Goal: Transaction & Acquisition: Purchase product/service

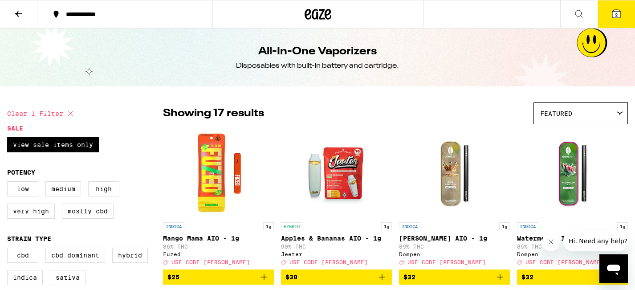
click at [619, 20] on button "2" at bounding box center [616, 14] width 37 height 28
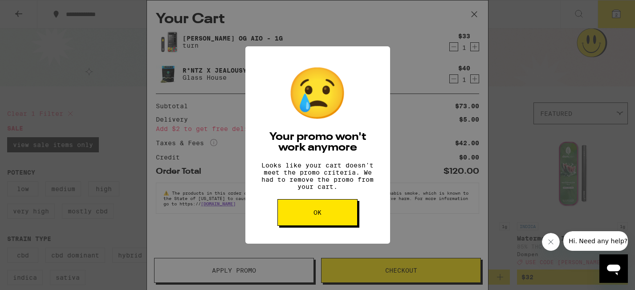
click at [303, 224] on button "OK" at bounding box center [317, 212] width 80 height 27
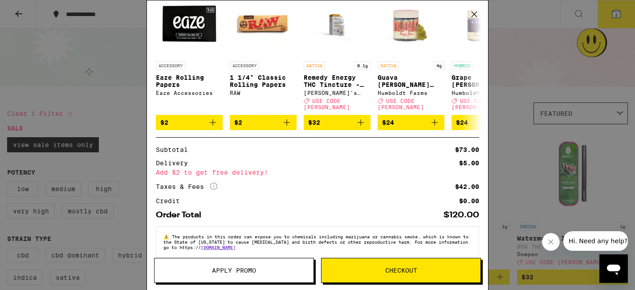
scroll to position [134, 0]
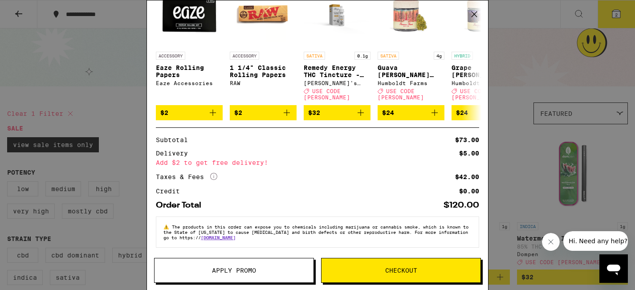
click at [248, 279] on button "Apply Promo" at bounding box center [234, 270] width 160 height 25
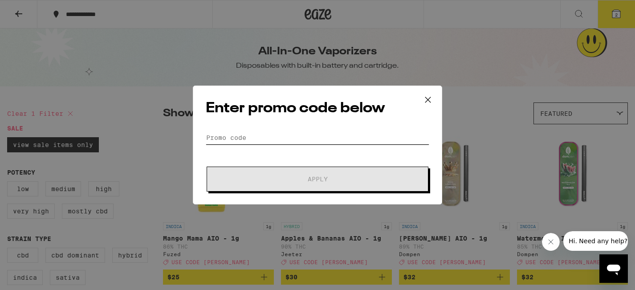
click at [295, 138] on input "Promo Code" at bounding box center [318, 137] width 224 height 13
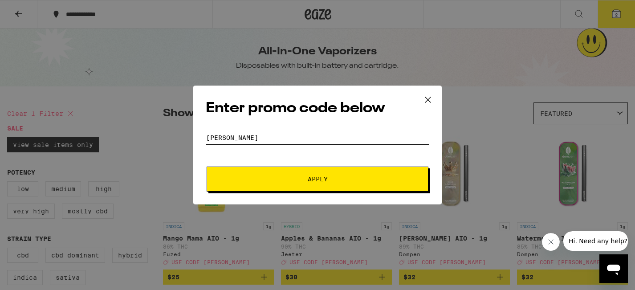
type input "[PERSON_NAME]"
click at [299, 183] on button "Apply" at bounding box center [318, 179] width 222 height 25
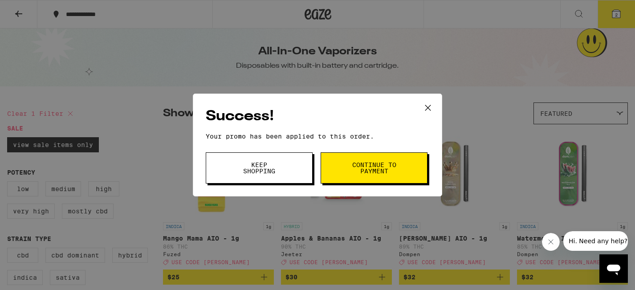
click at [427, 108] on icon at bounding box center [427, 107] width 13 height 13
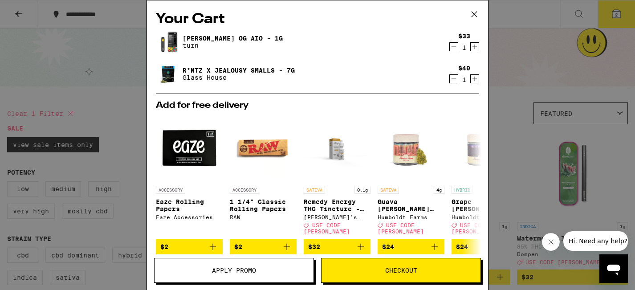
click at [473, 16] on icon at bounding box center [474, 14] width 13 height 13
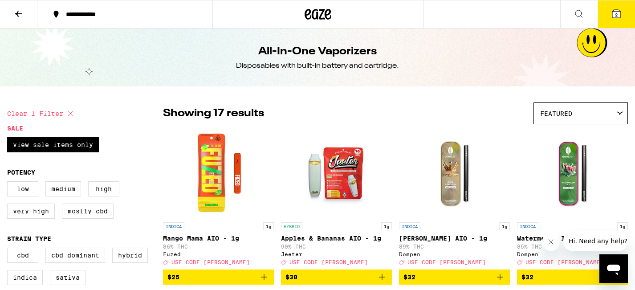
click at [26, 11] on button at bounding box center [18, 14] width 37 height 28
click at [312, 10] on icon at bounding box center [318, 14] width 27 height 16
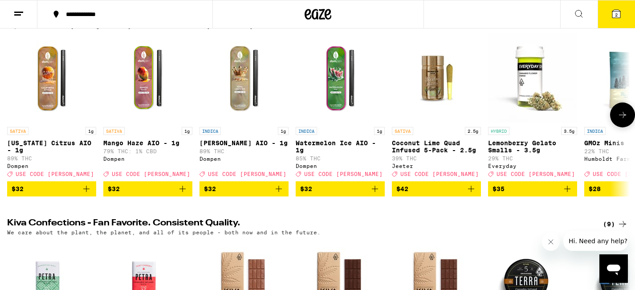
scroll to position [119, 0]
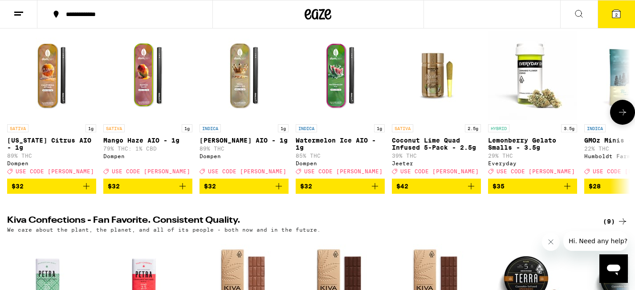
click at [620, 118] on icon at bounding box center [622, 112] width 11 height 11
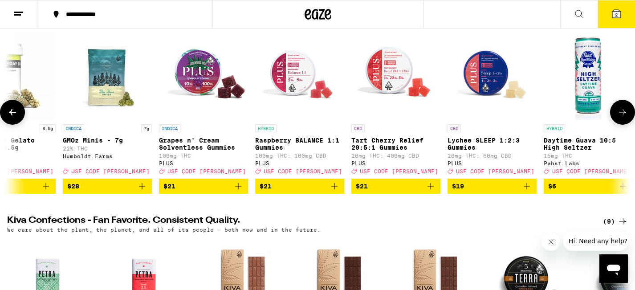
scroll to position [0, 524]
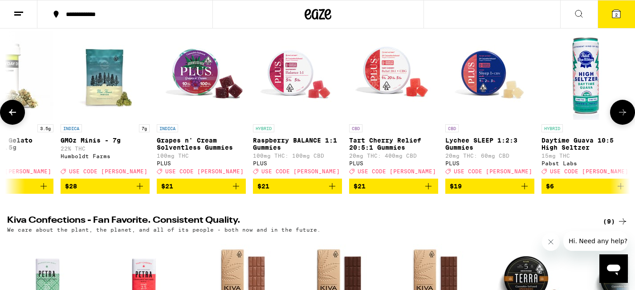
click at [18, 114] on button at bounding box center [12, 112] width 25 height 25
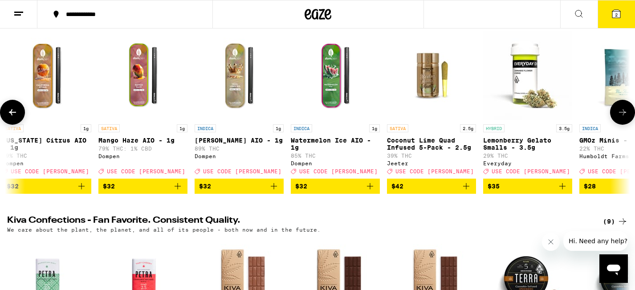
scroll to position [0, 0]
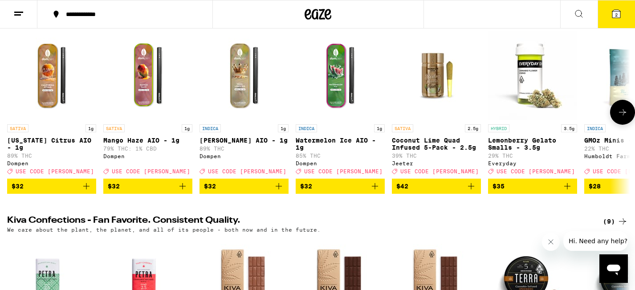
click at [622, 118] on icon at bounding box center [622, 112] width 11 height 11
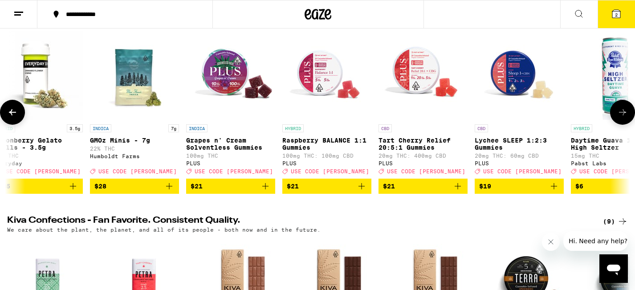
scroll to position [0, 524]
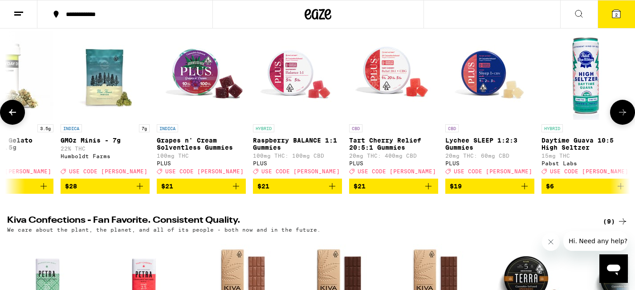
click at [622, 118] on icon at bounding box center [622, 112] width 11 height 11
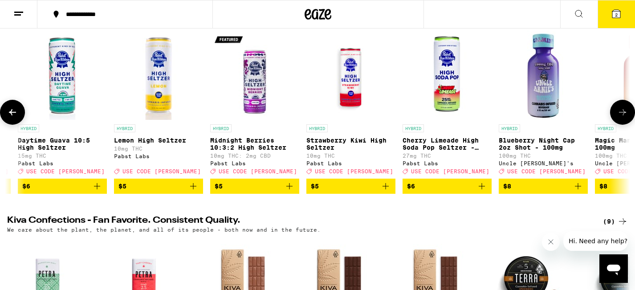
click at [622, 118] on icon at bounding box center [622, 112] width 11 height 11
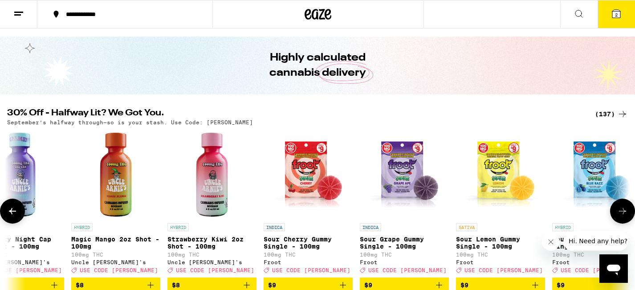
scroll to position [20, 0]
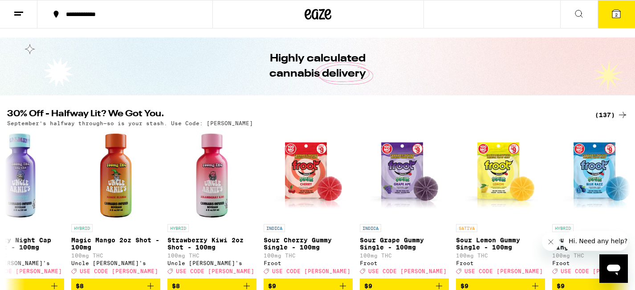
click at [614, 115] on div "(137)" at bounding box center [611, 115] width 33 height 11
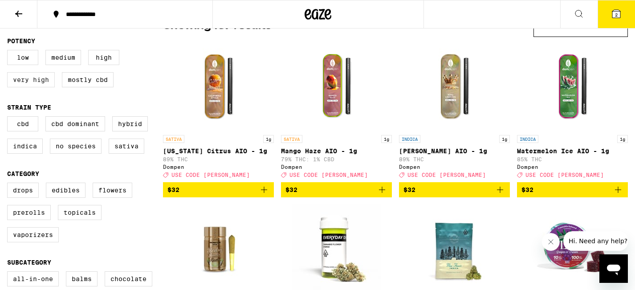
scroll to position [92, 0]
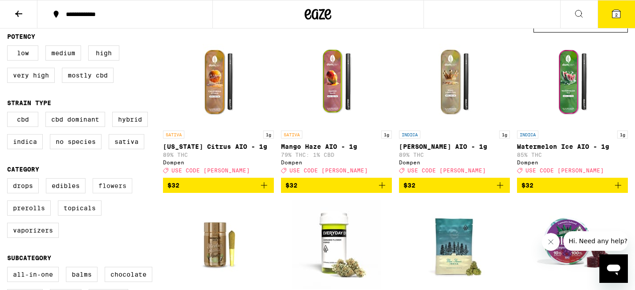
click at [112, 189] on label "Flowers" at bounding box center [113, 185] width 40 height 15
click at [9, 180] on input "Flowers" at bounding box center [9, 179] width 0 height 0
checkbox input "true"
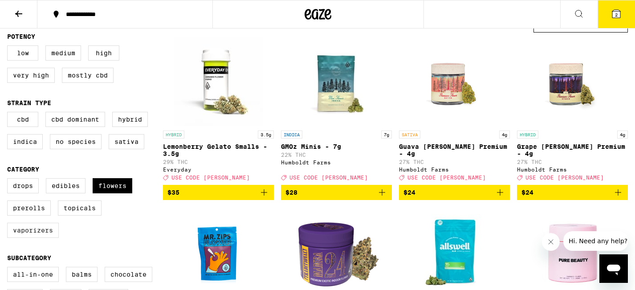
click at [34, 237] on label "Vaporizers" at bounding box center [33, 230] width 52 height 15
click at [9, 180] on input "Vaporizers" at bounding box center [9, 179] width 0 height 0
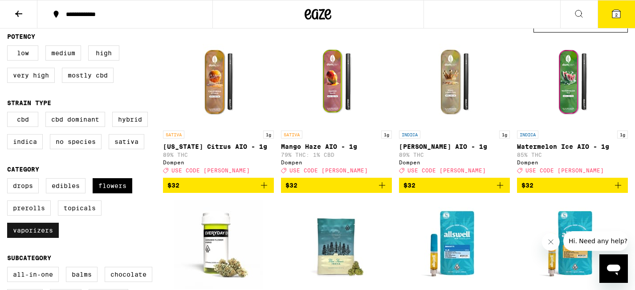
click at [37, 238] on label "Vaporizers" at bounding box center [33, 230] width 52 height 15
click at [9, 180] on input "Vaporizers" at bounding box center [9, 179] width 0 height 0
checkbox input "false"
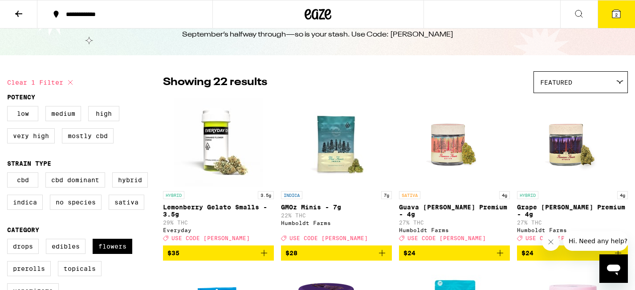
scroll to position [29, 0]
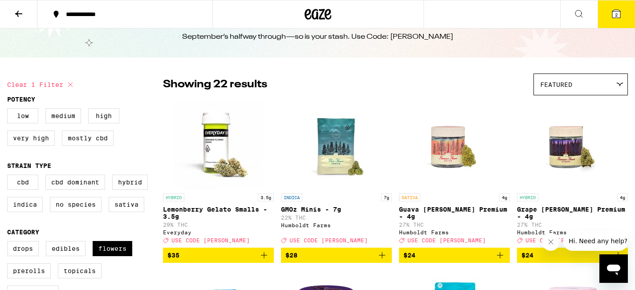
click at [612, 90] on div "Featured" at bounding box center [581, 84] width 94 height 21
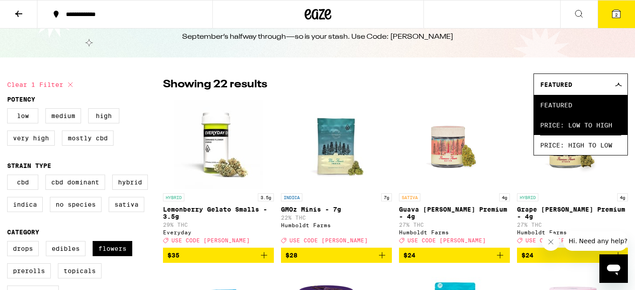
click at [609, 130] on span "Price: Low to High" at bounding box center [580, 125] width 81 height 20
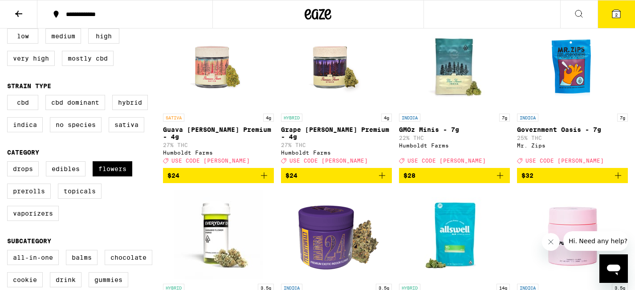
scroll to position [108, 0]
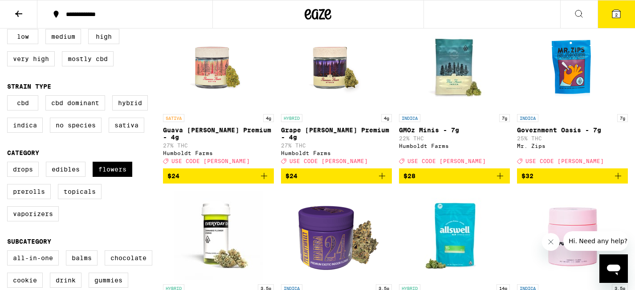
click at [381, 174] on icon "Add to bag" at bounding box center [382, 176] width 6 height 6
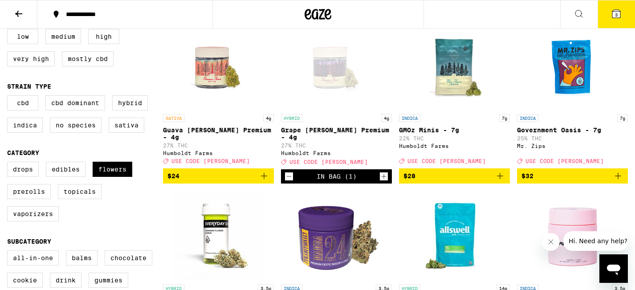
click at [500, 172] on icon "Add to bag" at bounding box center [500, 176] width 11 height 11
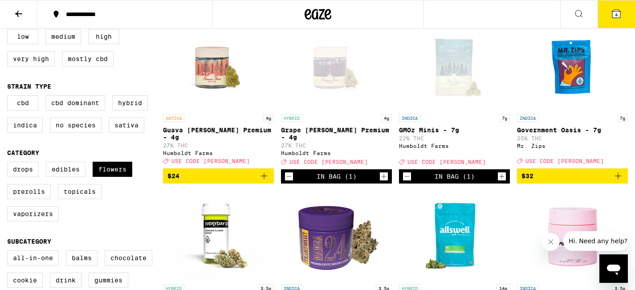
click at [611, 17] on icon at bounding box center [616, 13] width 11 height 11
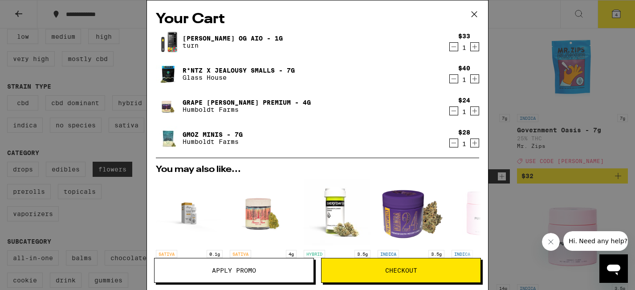
click at [454, 82] on icon "Decrement" at bounding box center [454, 78] width 8 height 11
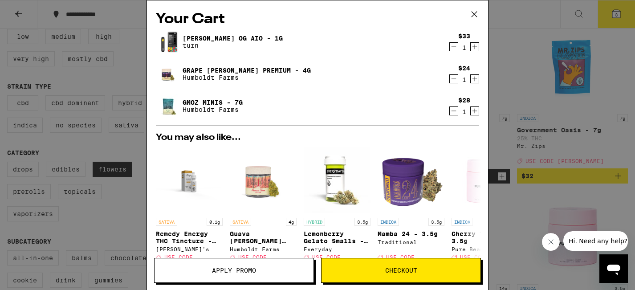
click at [454, 49] on icon "Decrement" at bounding box center [454, 46] width 8 height 11
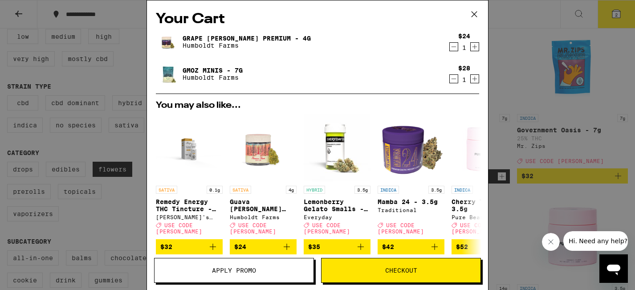
click at [475, 11] on icon at bounding box center [474, 14] width 13 height 13
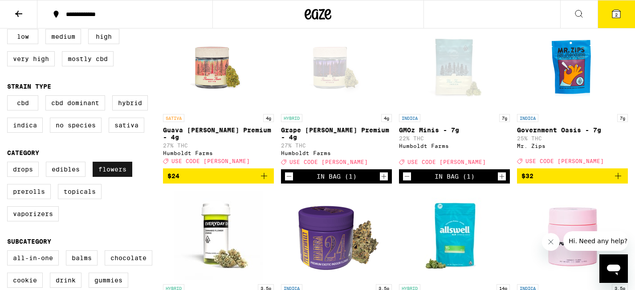
click at [124, 177] on label "Flowers" at bounding box center [113, 169] width 40 height 15
click at [9, 163] on input "Flowers" at bounding box center [9, 163] width 0 height 0
checkbox input "false"
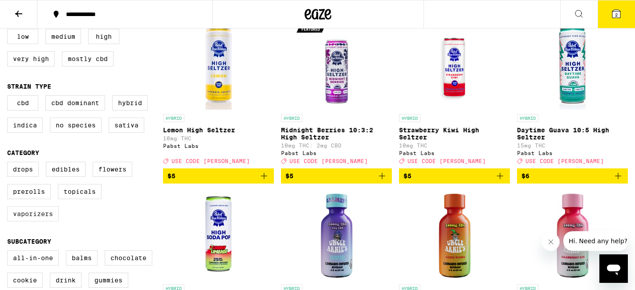
click at [45, 221] on label "Vaporizers" at bounding box center [33, 213] width 52 height 15
click at [9, 163] on input "Vaporizers" at bounding box center [9, 163] width 0 height 0
checkbox input "true"
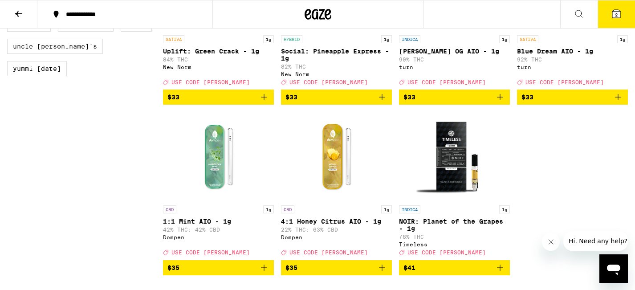
scroll to position [859, 0]
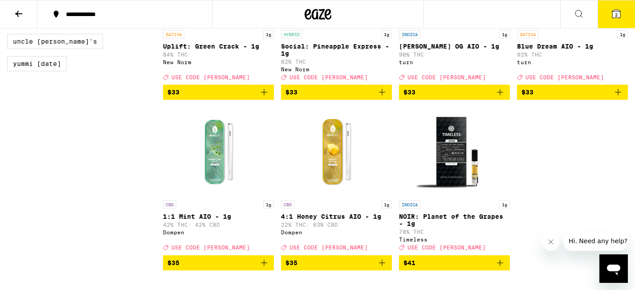
click at [498, 95] on icon "Add to bag" at bounding box center [500, 92] width 6 height 6
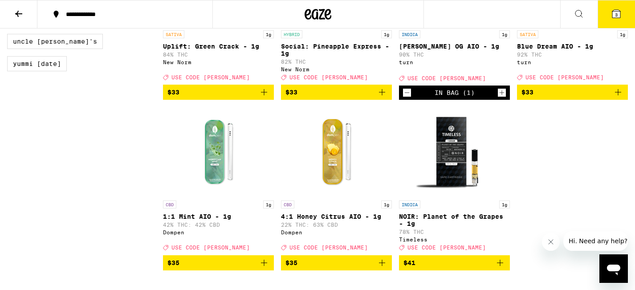
click at [619, 20] on button "3" at bounding box center [616, 14] width 37 height 28
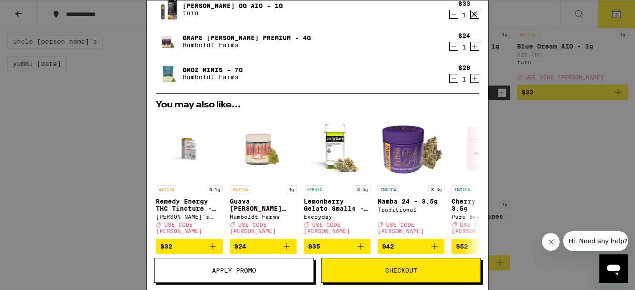
scroll to position [34, 0]
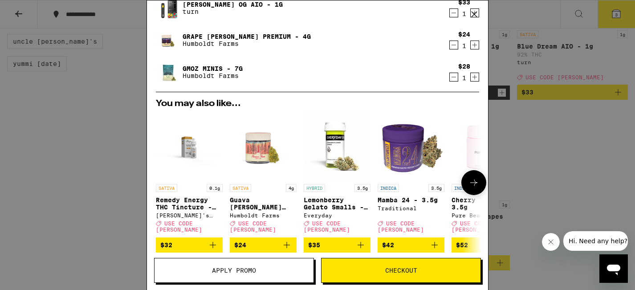
click at [288, 243] on icon "Add to bag" at bounding box center [286, 245] width 11 height 11
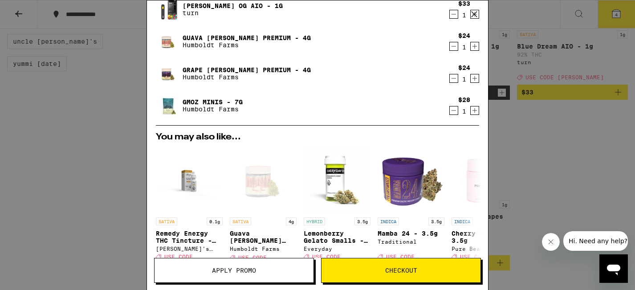
scroll to position [31, 0]
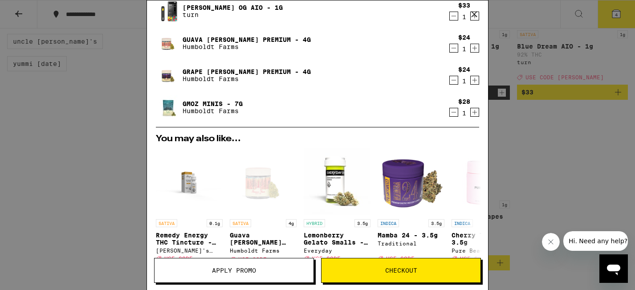
click at [456, 48] on icon "Decrement" at bounding box center [454, 48] width 8 height 11
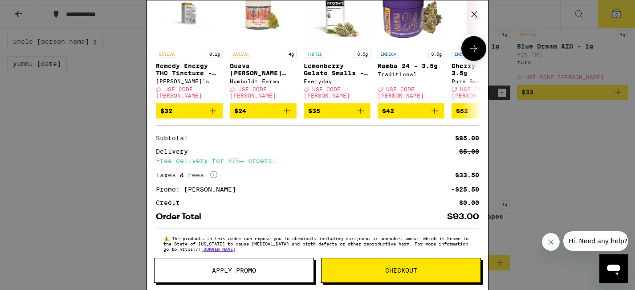
scroll to position [179, 0]
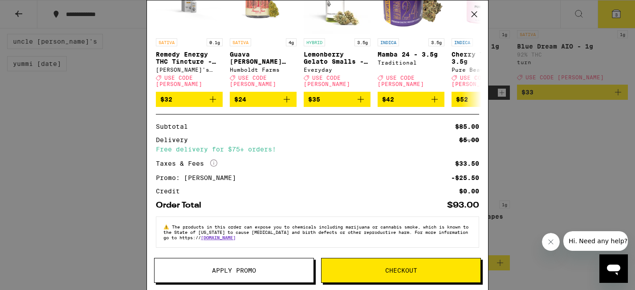
click at [532, 182] on div "Your Cart Mango Guava OG AIO - 1g turn $33 1 Grape [PERSON_NAME] Premium - 4g H…" at bounding box center [317, 145] width 635 height 290
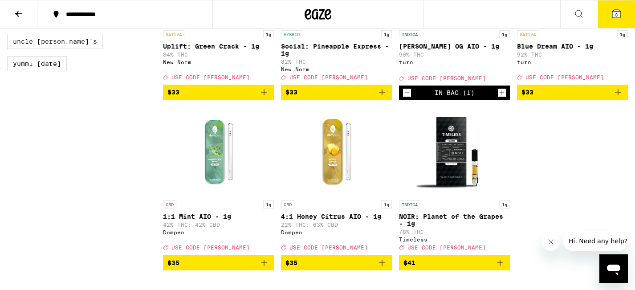
click at [617, 17] on span "3" at bounding box center [616, 14] width 3 height 5
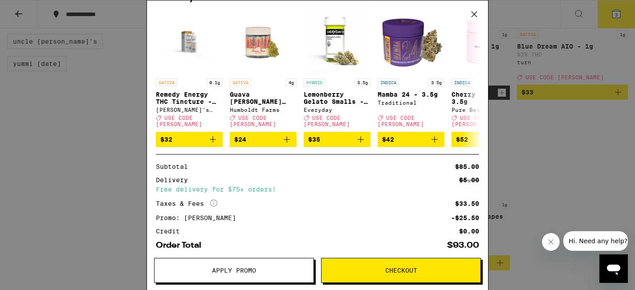
scroll to position [179, 0]
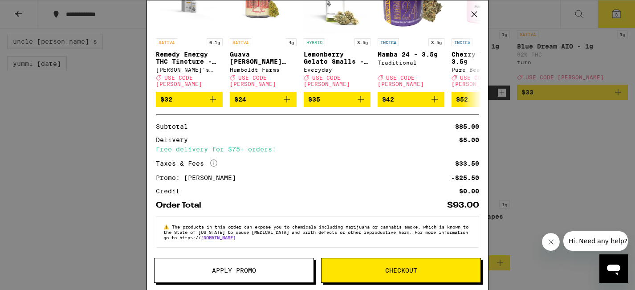
click at [411, 267] on span "Checkout" at bounding box center [401, 270] width 32 height 6
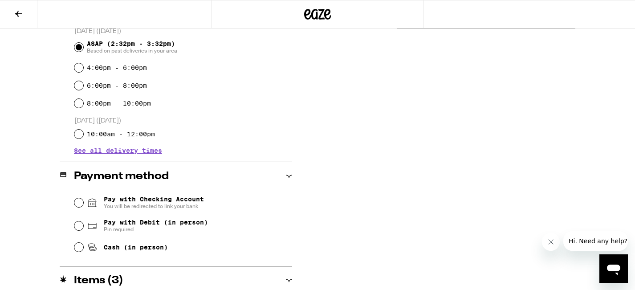
scroll to position [253, 0]
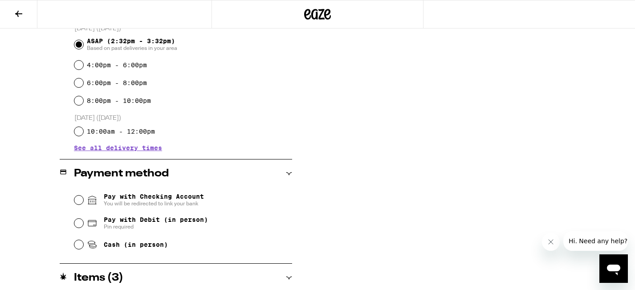
click at [73, 199] on div "Pay with Checking Account You will be redirected to link your bank Pay with Deb…" at bounding box center [176, 221] width 232 height 66
click at [80, 201] on input "Pay with Checking Account You will be redirected to link your bank" at bounding box center [78, 199] width 9 height 9
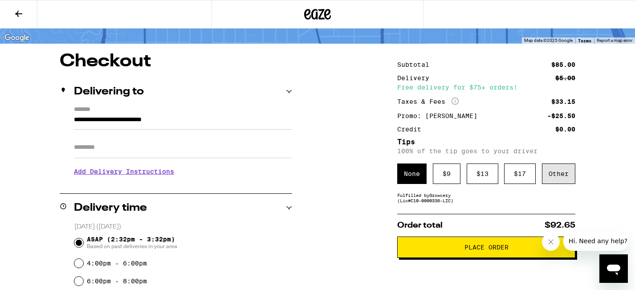
scroll to position [57, 0]
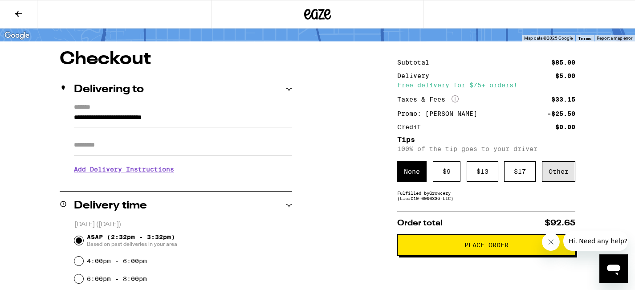
click at [551, 171] on div "Other" at bounding box center [558, 171] width 33 height 20
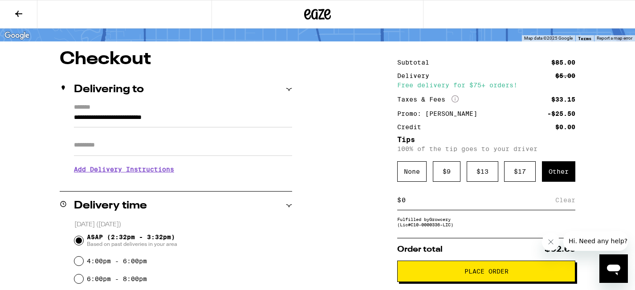
click at [423, 201] on input at bounding box center [478, 200] width 154 height 8
type input "5"
click at [570, 204] on div "Save" at bounding box center [567, 200] width 16 height 20
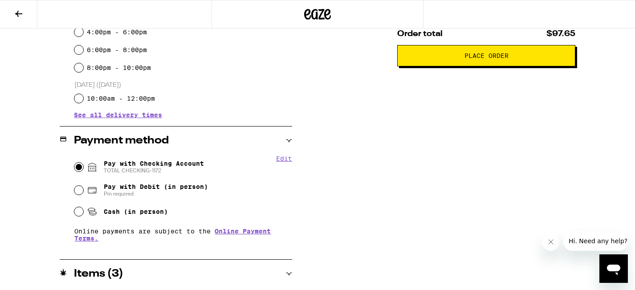
scroll to position [286, 0]
click at [498, 57] on span "Place Order" at bounding box center [486, 56] width 44 height 6
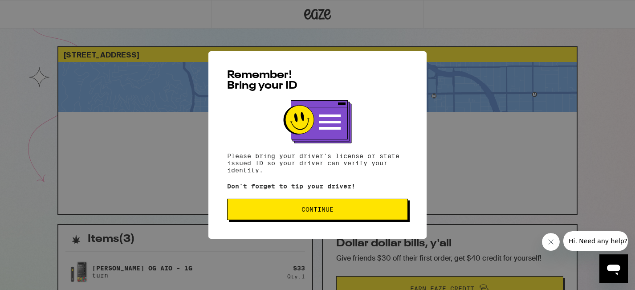
click at [384, 208] on span "Continue" at bounding box center [318, 209] width 166 height 6
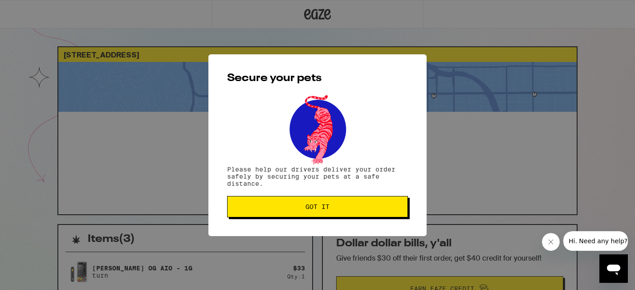
click at [384, 208] on span "Got it" at bounding box center [318, 207] width 166 height 6
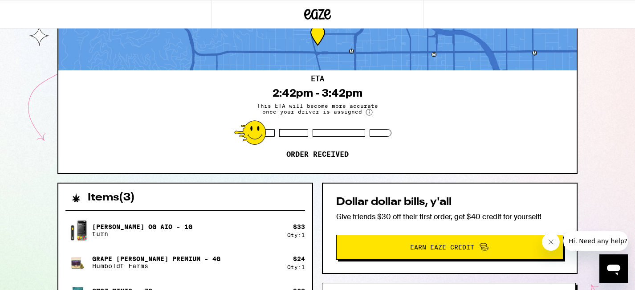
scroll to position [43, 0]
